Goal: Information Seeking & Learning: Understand process/instructions

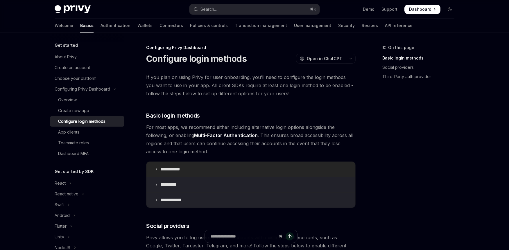
click at [160, 169] on p "**********" at bounding box center [172, 170] width 24 height 6
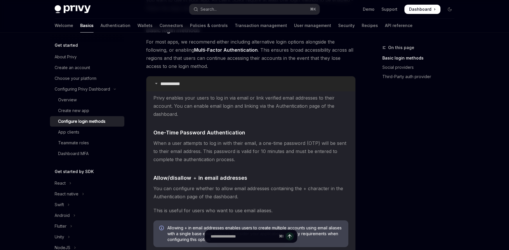
scroll to position [86, 0]
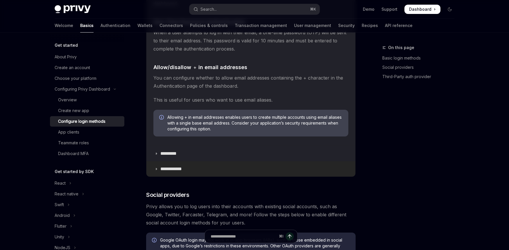
click at [185, 169] on p "**********" at bounding box center [173, 169] width 26 height 6
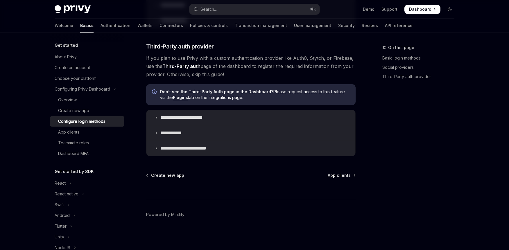
scroll to position [634, 0]
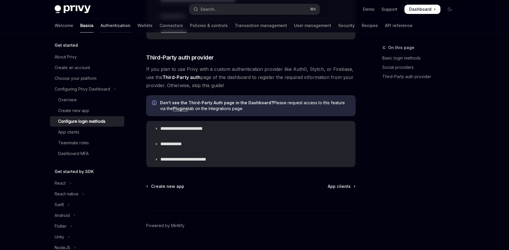
click at [101, 26] on link "Authentication" at bounding box center [116, 26] width 30 height 14
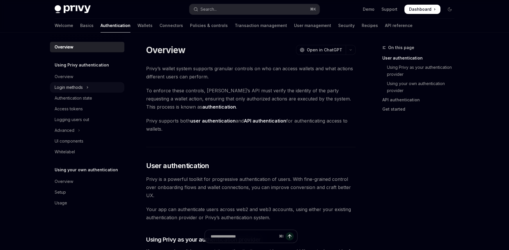
click at [72, 86] on div "Login methods" at bounding box center [69, 87] width 28 height 7
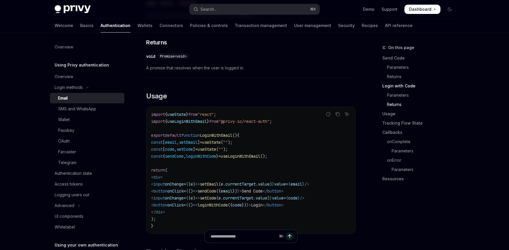
scroll to position [464, 0]
click at [84, 111] on div "SMS and WhatsApp" at bounding box center [77, 109] width 38 height 7
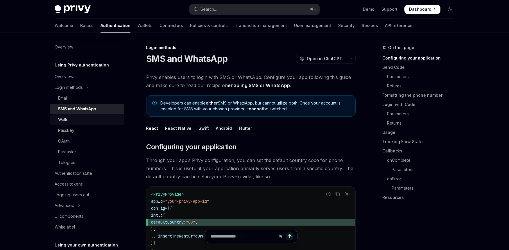
click at [87, 121] on div "Wallet" at bounding box center [89, 119] width 63 height 7
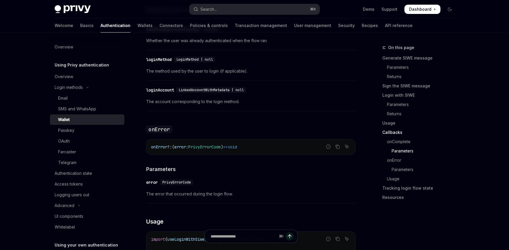
scroll to position [1094, 0]
click at [92, 132] on div "Passkey" at bounding box center [89, 130] width 63 height 7
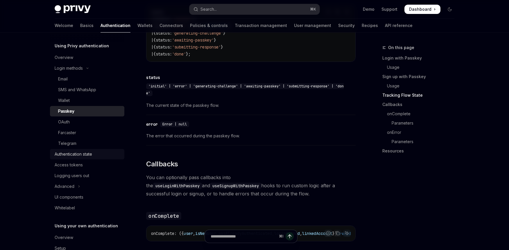
scroll to position [577, 0]
drag, startPoint x: 81, startPoint y: 163, endPoint x: 102, endPoint y: 164, distance: 21.0
click at [81, 163] on div "Access tokens" at bounding box center [69, 165] width 28 height 7
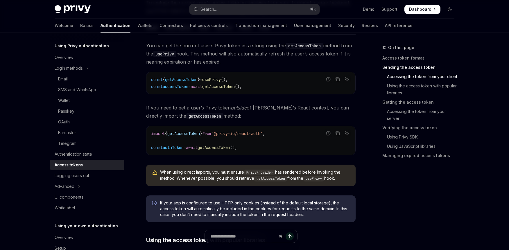
scroll to position [294, 0]
click at [84, 177] on div "Logging users out" at bounding box center [72, 175] width 35 height 7
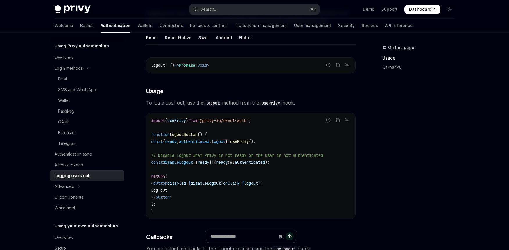
scroll to position [65, 0]
click at [83, 185] on button "Advanced" at bounding box center [87, 186] width 74 height 10
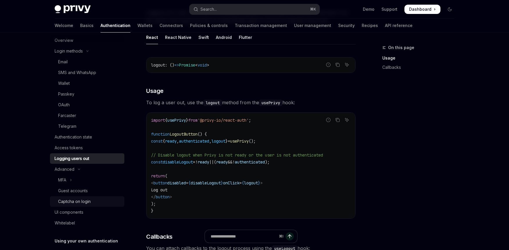
scroll to position [40, 0]
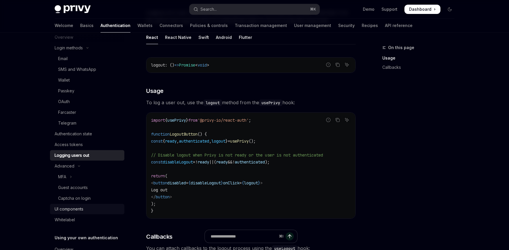
drag, startPoint x: 81, startPoint y: 206, endPoint x: 86, endPoint y: 205, distance: 5.0
click at [81, 206] on div "UI components" at bounding box center [69, 209] width 29 height 7
type textarea "*"
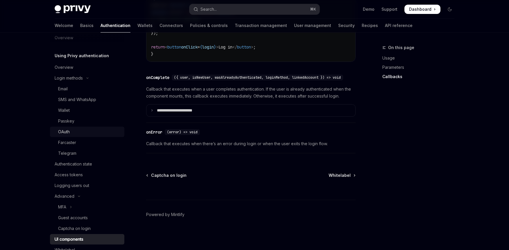
scroll to position [1, 0]
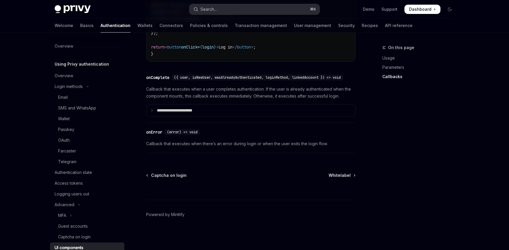
click at [225, 12] on button "Search... ⌘ K" at bounding box center [255, 9] width 130 height 10
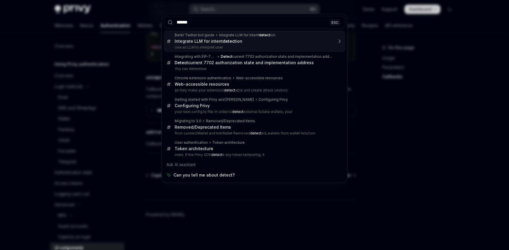
type input "******"
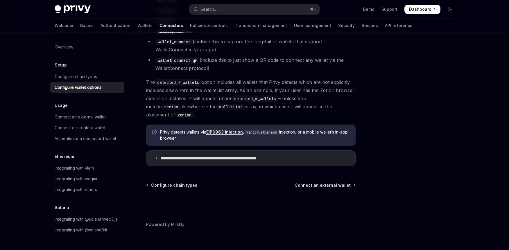
scroll to position [546, 0]
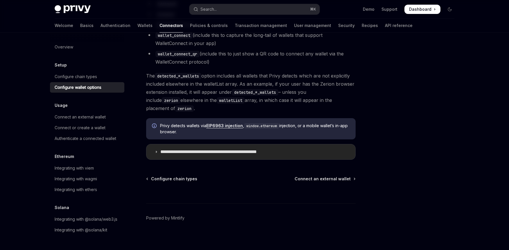
click at [151, 149] on summary "**********" at bounding box center [251, 151] width 209 height 15
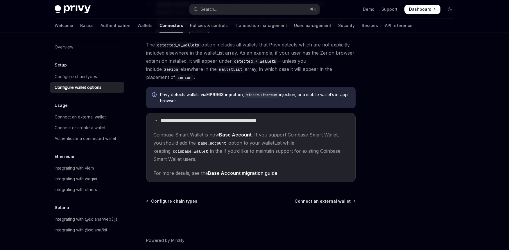
scroll to position [593, 0]
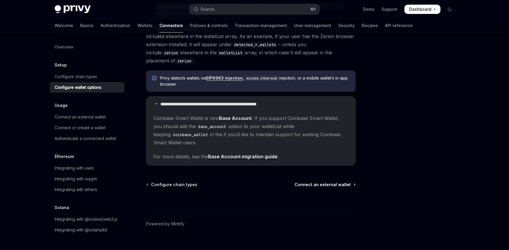
click at [328, 182] on span "Connect an external wallet" at bounding box center [323, 185] width 56 height 6
type textarea "*"
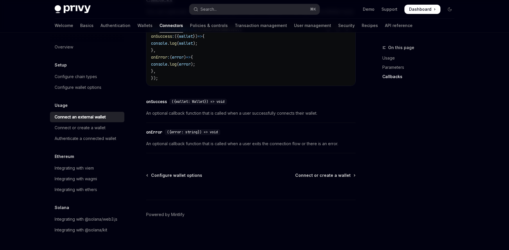
scroll to position [387, 0]
